Goal: Task Accomplishment & Management: Use online tool/utility

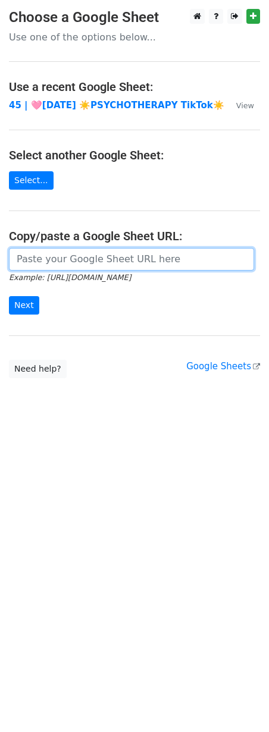
click at [128, 251] on input "url" at bounding box center [131, 259] width 245 height 23
paste input "[URL][DOMAIN_NAME]"
type input "[URL][DOMAIN_NAME]"
click at [9, 296] on input "Next" at bounding box center [24, 305] width 30 height 18
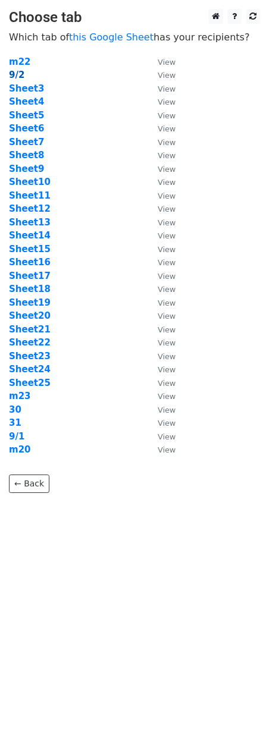
click at [16, 74] on strong "9/2" at bounding box center [16, 75] width 15 height 11
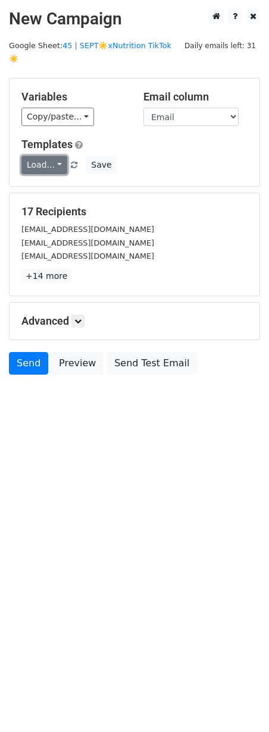
click at [46, 156] on link "Load..." at bounding box center [44, 165] width 46 height 18
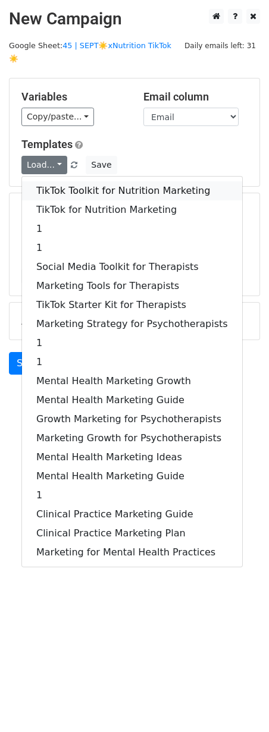
click at [62, 181] on link "TikTok Toolkit for Nutrition Marketing" at bounding box center [132, 190] width 220 height 19
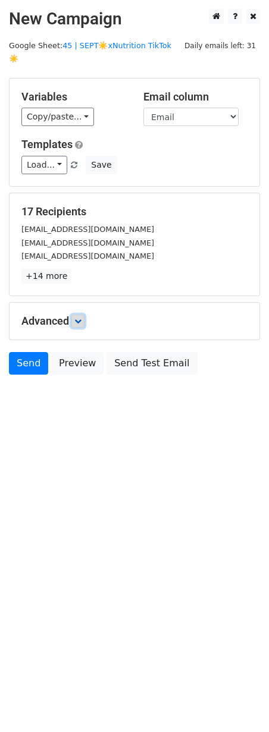
click at [81, 317] on icon at bounding box center [77, 320] width 7 height 7
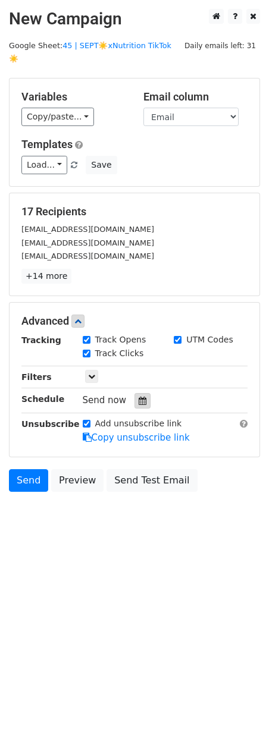
click at [138, 396] on icon at bounding box center [142, 400] width 8 height 8
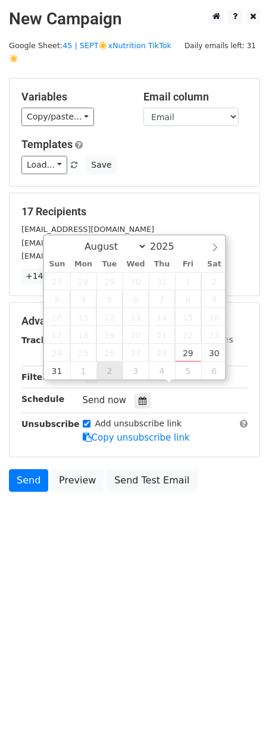
type input "2025-09-02 12:00"
select select "8"
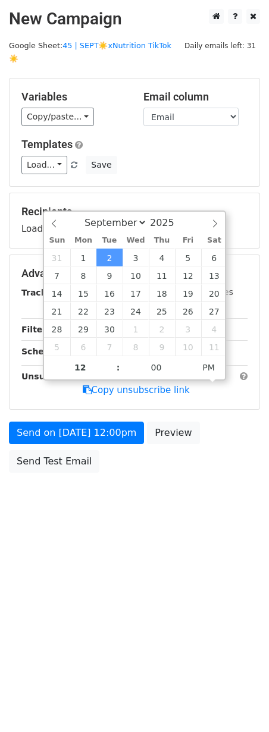
click at [103, 433] on div "Send on Sep 2 at 12:00pm Preview Send Test Email" at bounding box center [134, 449] width 269 height 57
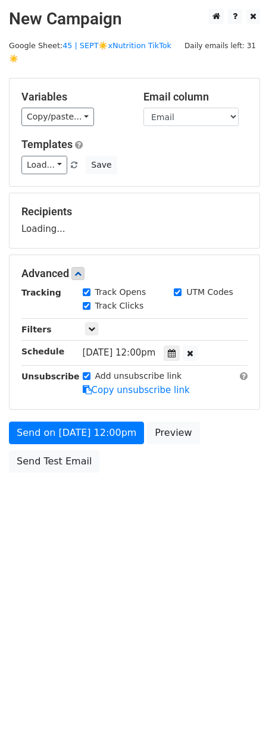
click at [103, 430] on form "Variables Copy/paste... {{Email}} Email column Email Templates Load... TikTok T…" at bounding box center [134, 278] width 251 height 401
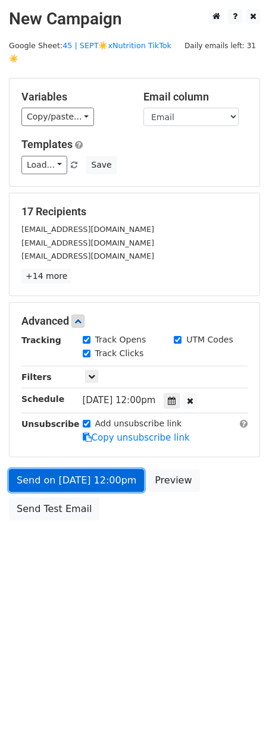
click at [101, 473] on link "Send on Sep 2 at 12:00pm" at bounding box center [76, 480] width 135 height 23
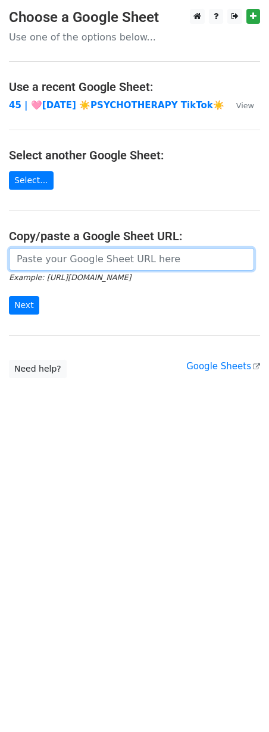
click at [87, 254] on input "url" at bounding box center [131, 259] width 245 height 23
paste input "[URL][DOMAIN_NAME]"
type input "[URL][DOMAIN_NAME]"
click at [9, 296] on input "Next" at bounding box center [24, 305] width 30 height 18
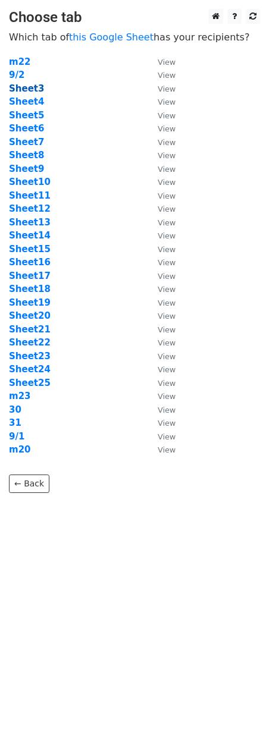
click at [33, 88] on strong "Sheet3" at bounding box center [26, 88] width 35 height 11
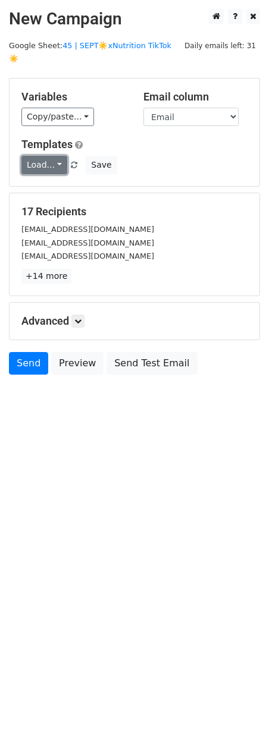
click at [51, 156] on link "Load..." at bounding box center [44, 165] width 46 height 18
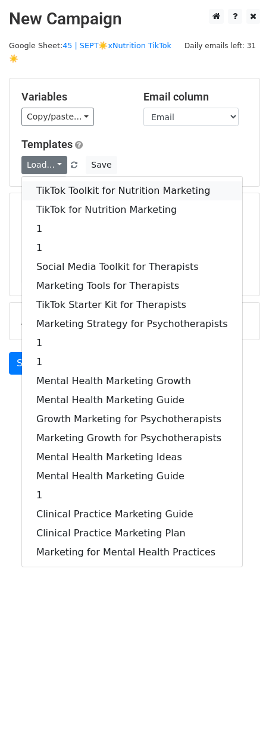
click at [55, 181] on link "TikTok Toolkit for Nutrition Marketing" at bounding box center [132, 190] width 220 height 19
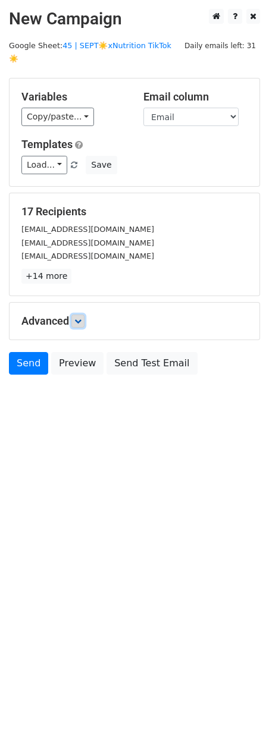
click at [81, 317] on icon at bounding box center [77, 320] width 7 height 7
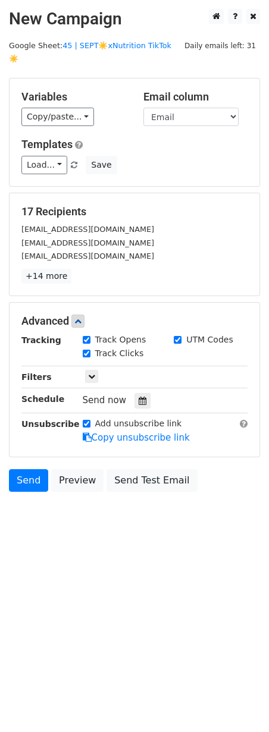
click at [144, 392] on div "Send now" at bounding box center [153, 400] width 140 height 16
click at [138, 396] on icon at bounding box center [142, 400] width 8 height 8
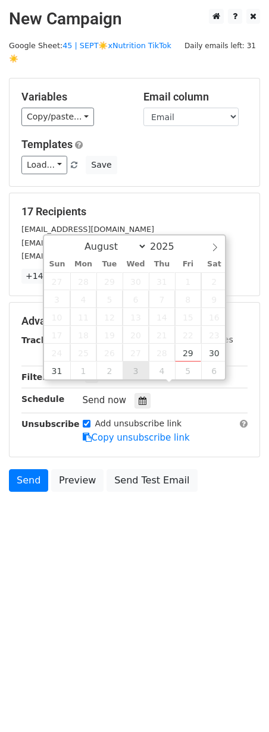
type input "2025-09-03 12:00"
select select "8"
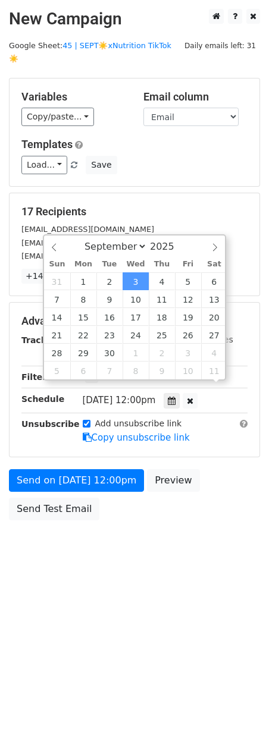
scroll to position [1, 0]
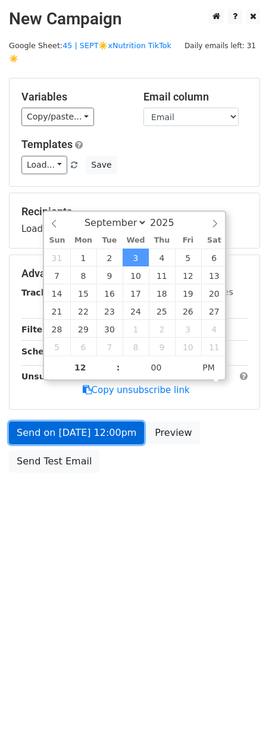
click at [107, 421] on link "Send on Sep 3 at 12:00pm" at bounding box center [76, 432] width 135 height 23
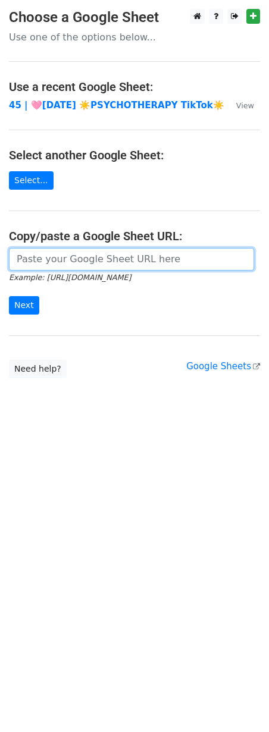
click at [88, 258] on input "url" at bounding box center [131, 259] width 245 height 23
paste input "https://docs.google.com/spreadsheets/d/1hgrsQotlbO35ZPgeqGn4DjotNQHTvOhhvHIUjuk…"
type input "[URL][DOMAIN_NAME]"
click at [9, 296] on input "Next" at bounding box center [24, 305] width 30 height 18
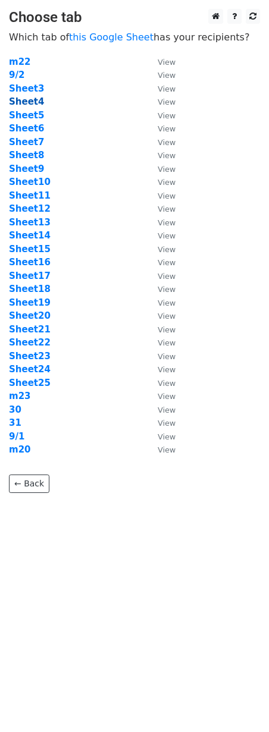
click at [30, 106] on strong "Sheet4" at bounding box center [26, 101] width 35 height 11
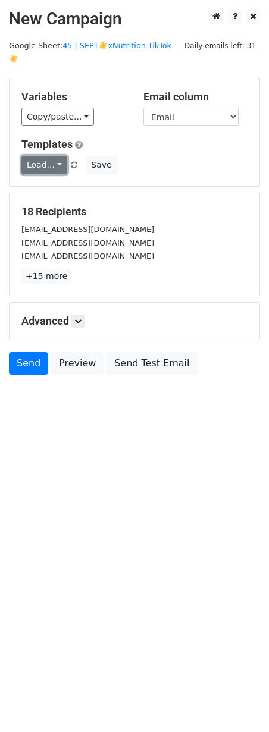
click at [45, 156] on link "Load..." at bounding box center [44, 165] width 46 height 18
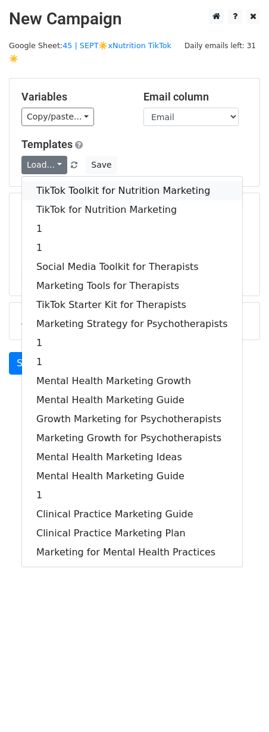
click at [52, 182] on link "TikTok Toolkit for Nutrition Marketing" at bounding box center [132, 190] width 220 height 19
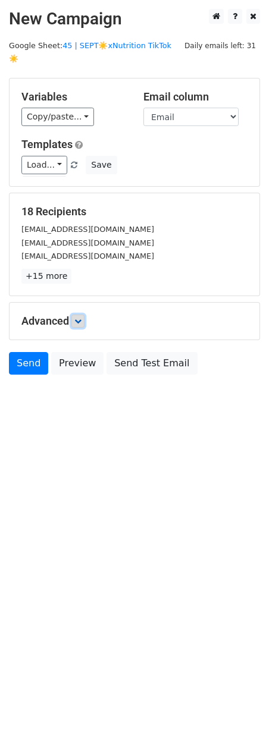
click at [81, 317] on icon at bounding box center [77, 320] width 7 height 7
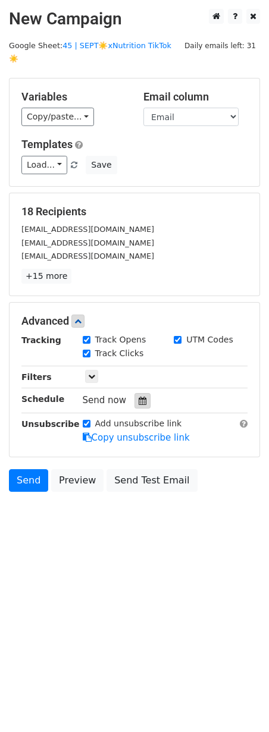
click at [141, 393] on div at bounding box center [142, 400] width 16 height 15
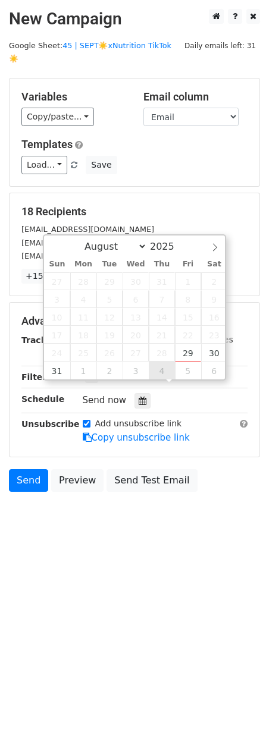
type input "2025-09-04 12:00"
select select "8"
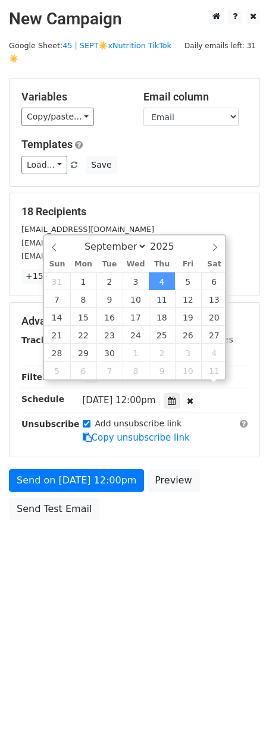
scroll to position [1, 0]
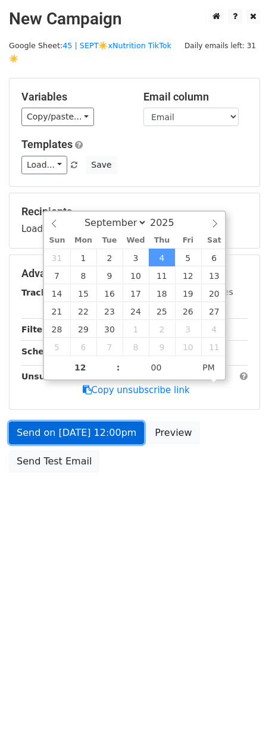
click at [110, 421] on link "Send on Sep 4 at 12:00pm" at bounding box center [76, 432] width 135 height 23
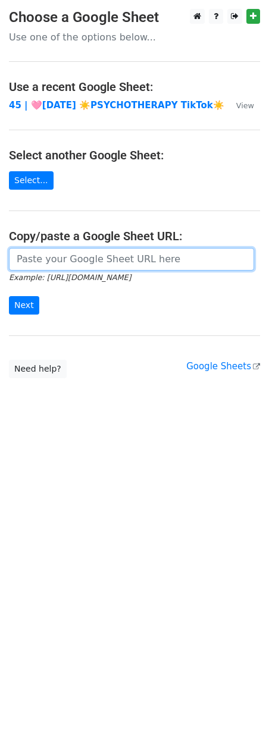
click at [95, 262] on input "url" at bounding box center [131, 259] width 245 height 23
paste input "[URL][DOMAIN_NAME]"
type input "[URL][DOMAIN_NAME]"
click at [9, 296] on input "Next" at bounding box center [24, 305] width 30 height 18
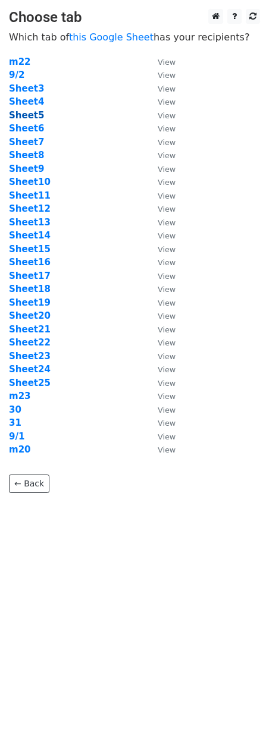
click at [34, 115] on strong "Sheet5" at bounding box center [26, 115] width 35 height 11
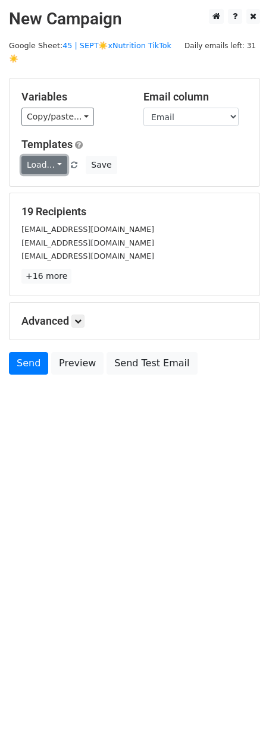
click at [52, 156] on link "Load..." at bounding box center [44, 165] width 46 height 18
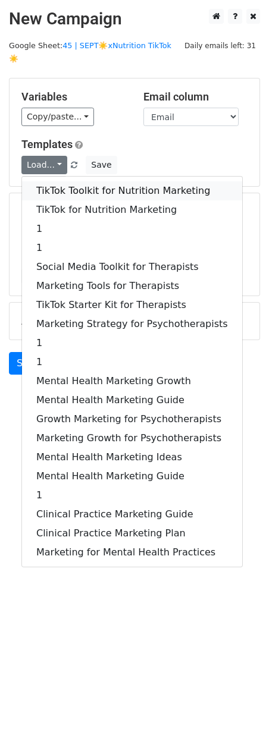
click at [55, 181] on link "TikTok Toolkit for Nutrition Marketing" at bounding box center [132, 190] width 220 height 19
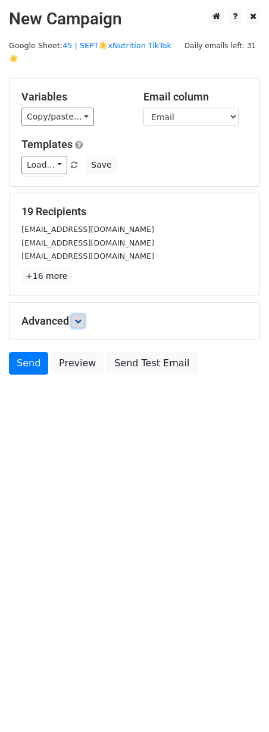
click at [83, 314] on link at bounding box center [77, 320] width 13 height 13
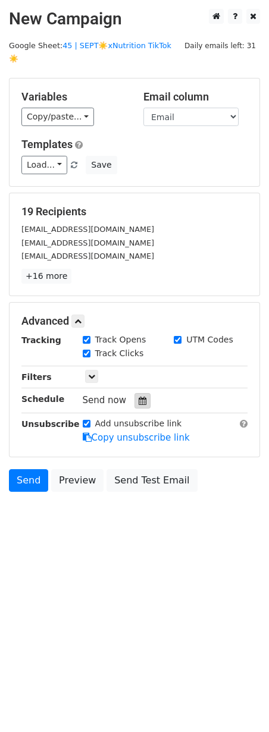
click at [138, 396] on icon at bounding box center [142, 400] width 8 height 8
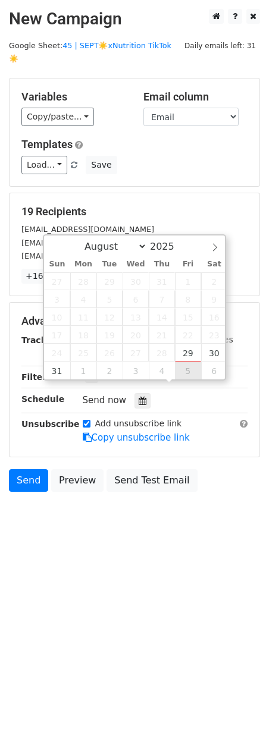
type input "2025-09-05 12:00"
select select "8"
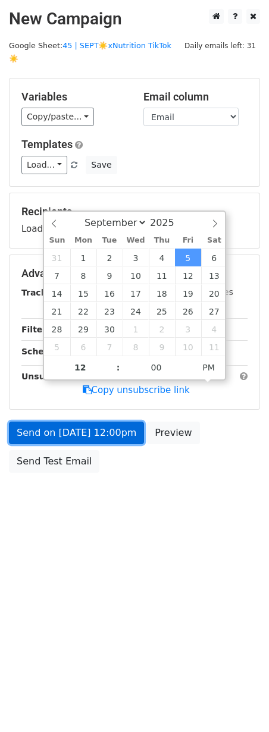
click at [124, 421] on link "Send on Sep 5 at 12:00pm" at bounding box center [76, 432] width 135 height 23
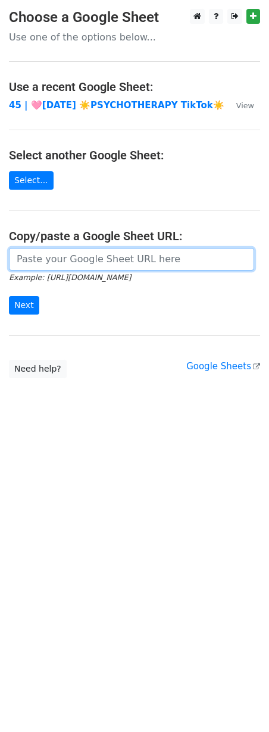
click at [83, 248] on input "url" at bounding box center [131, 259] width 245 height 23
paste input "[URL][DOMAIN_NAME]"
type input "https://docs.google.com/spreadsheets/d/1hgrsQotlbO35ZPgeqGn4DjotNQHTvOhhvHIUjuk…"
click at [9, 296] on input "Next" at bounding box center [24, 305] width 30 height 18
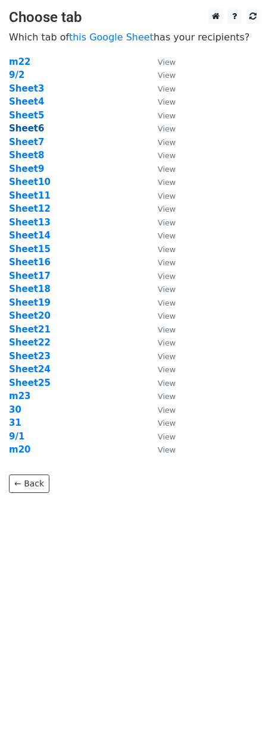
click at [35, 131] on strong "Sheet6" at bounding box center [26, 128] width 35 height 11
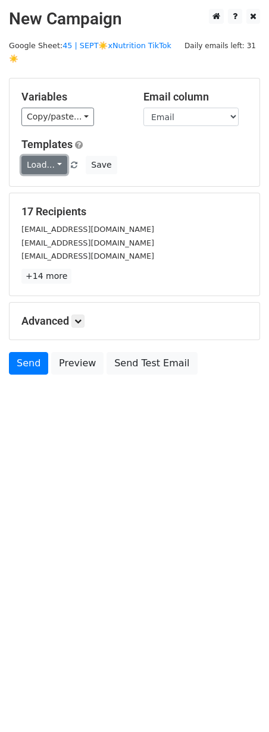
click at [45, 156] on link "Load..." at bounding box center [44, 165] width 46 height 18
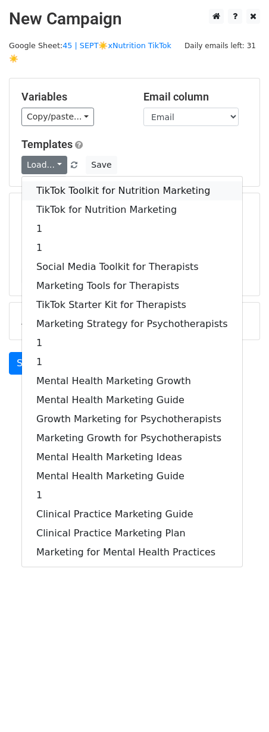
click at [48, 181] on link "TikTok Toolkit for Nutrition Marketing" at bounding box center [132, 190] width 220 height 19
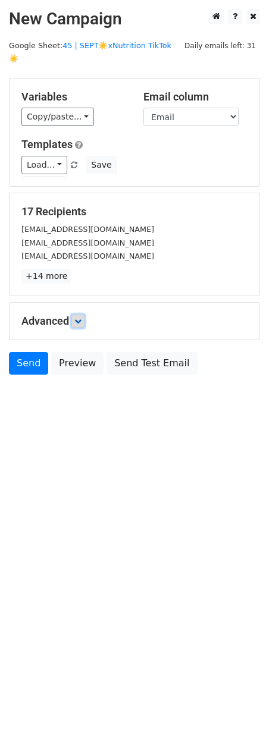
click at [79, 317] on icon at bounding box center [77, 320] width 7 height 7
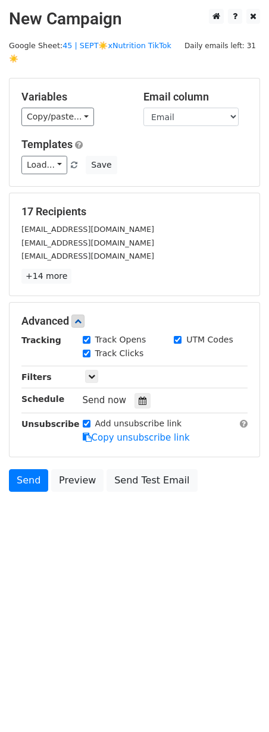
click at [128, 392] on div "Send now" at bounding box center [153, 400] width 140 height 16
click at [138, 396] on icon at bounding box center [142, 400] width 8 height 8
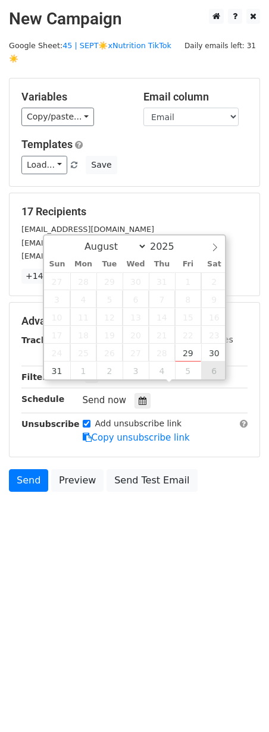
type input "[DATE] 12:00"
select select "8"
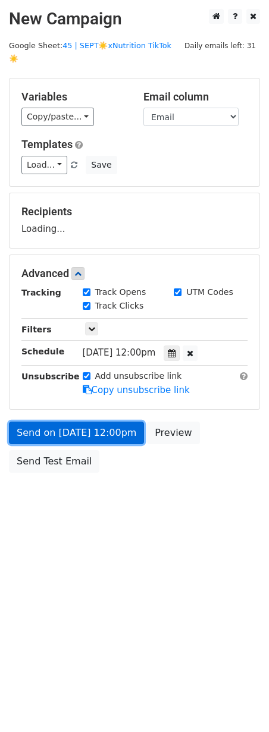
click at [134, 422] on link "Send on [DATE] 12:00pm" at bounding box center [76, 432] width 135 height 23
